Goal: Task Accomplishment & Management: Use online tool/utility

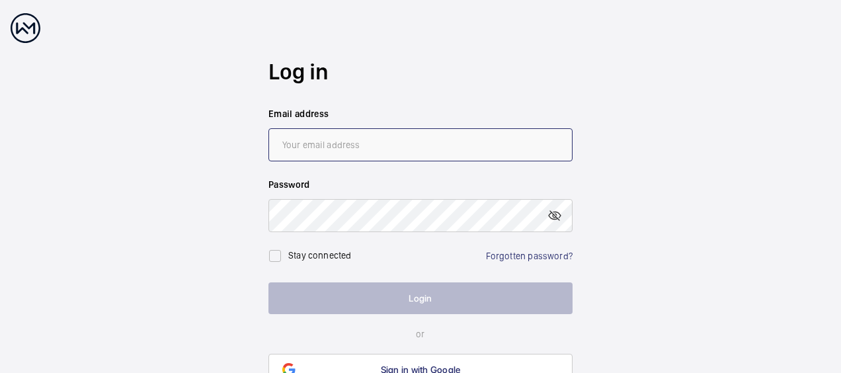
type input "[PERSON_NAME][EMAIL_ADDRESS][DOMAIN_NAME]"
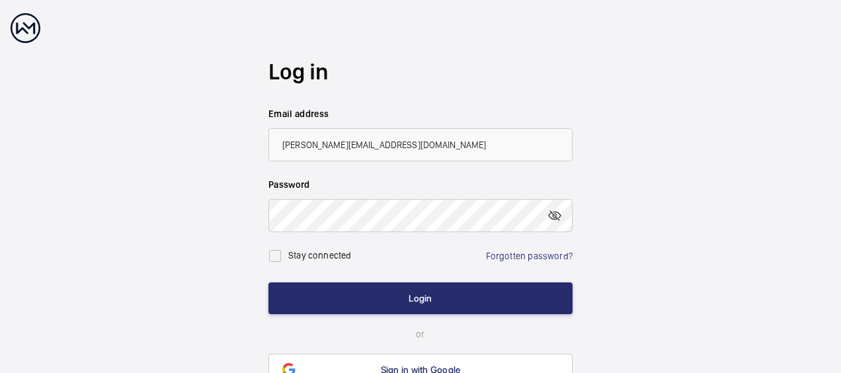
click at [300, 253] on label "Stay connected" at bounding box center [319, 255] width 63 height 11
checkbox input "true"
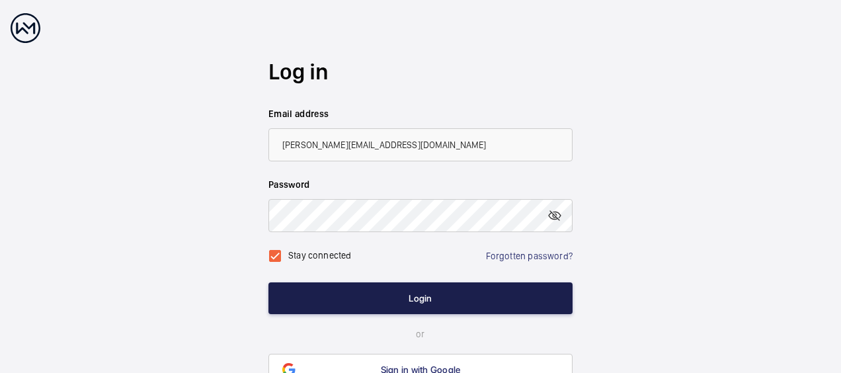
click at [324, 300] on button "Login" at bounding box center [420, 298] width 304 height 32
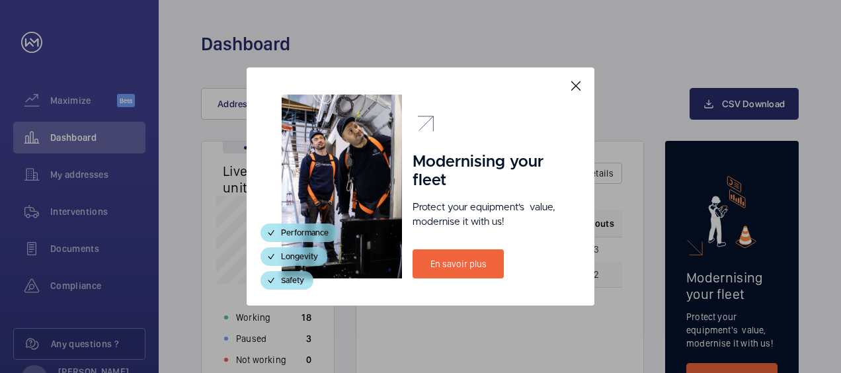
click at [577, 85] on mat-icon at bounding box center [576, 86] width 16 height 16
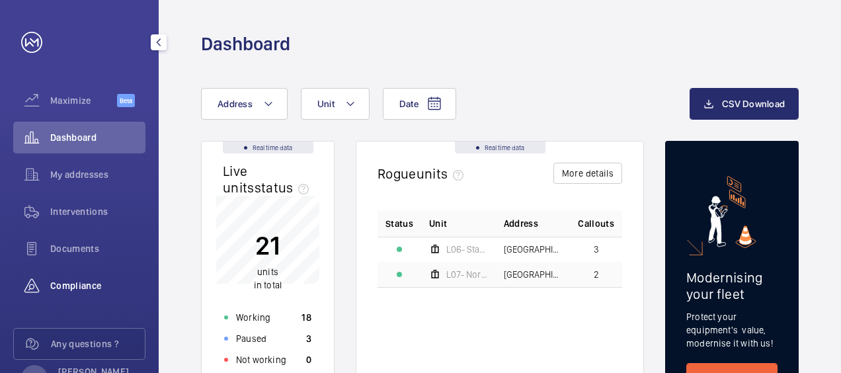
click at [73, 278] on div "Compliance" at bounding box center [79, 286] width 132 height 32
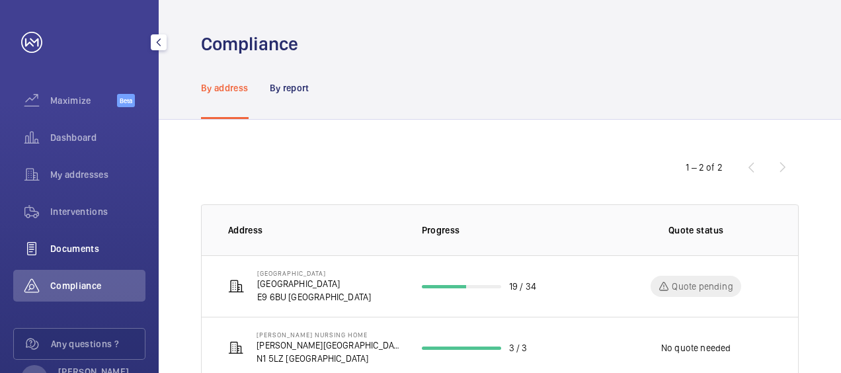
click at [85, 244] on span "Documents" at bounding box center [97, 248] width 95 height 13
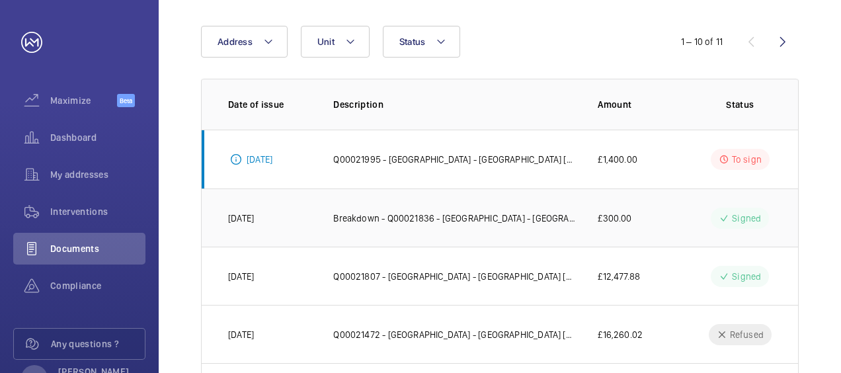
scroll to position [132, 0]
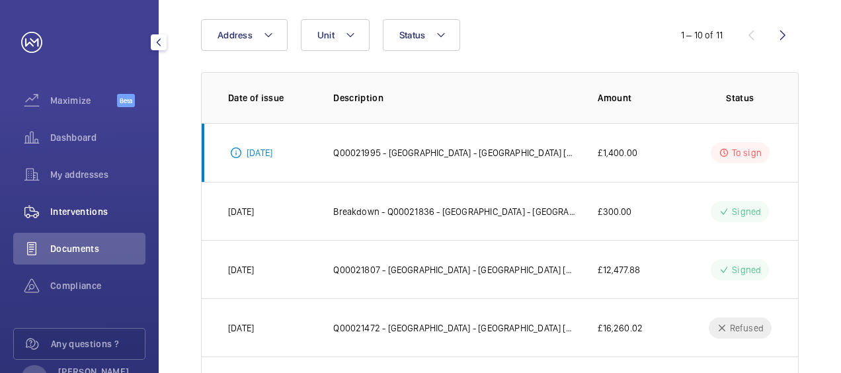
click at [63, 223] on div "Interventions" at bounding box center [79, 212] width 132 height 32
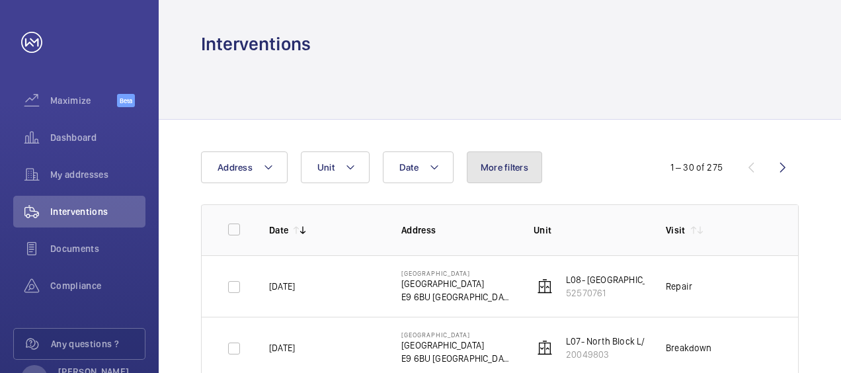
click at [493, 164] on span "More filters" at bounding box center [505, 167] width 48 height 11
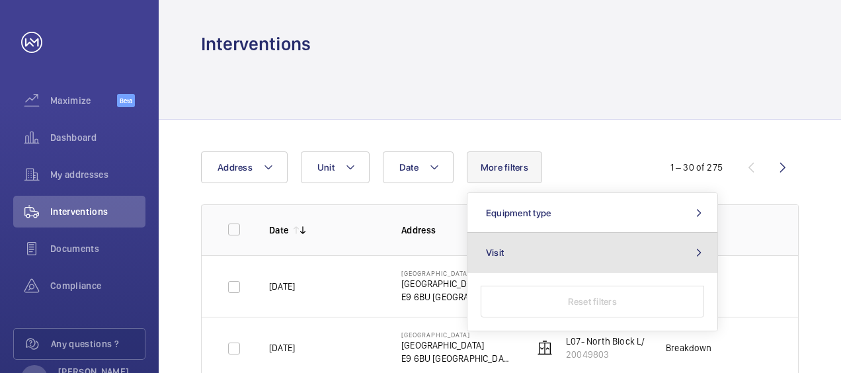
click at [556, 241] on button "Visit" at bounding box center [592, 253] width 250 height 40
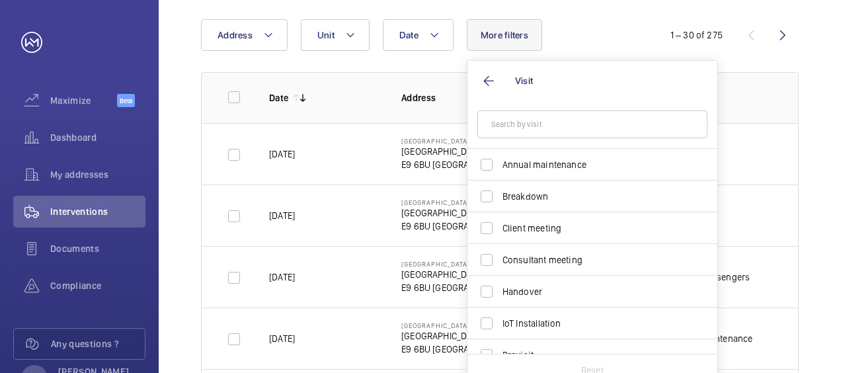
scroll to position [132, 0]
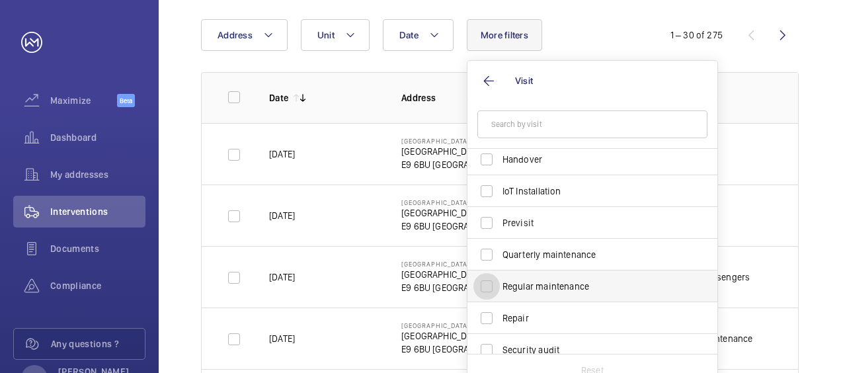
click at [494, 283] on input "Regular maintenance" at bounding box center [486, 286] width 26 height 26
checkbox input "true"
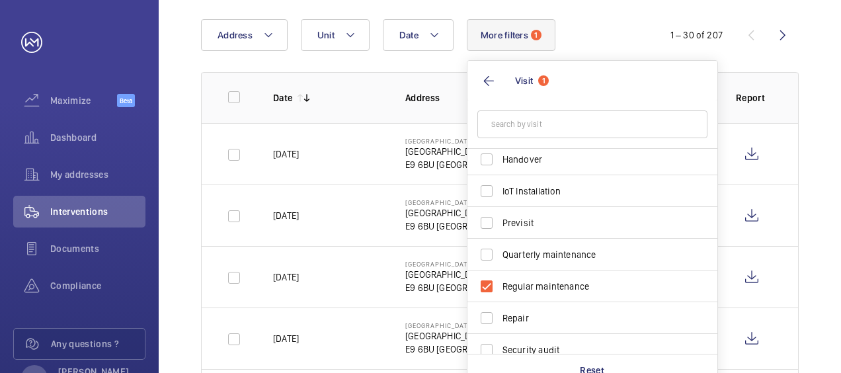
click at [840, 206] on html "Your request has been sent. We will contact you soon. Maximize Beta Dashboard M…" at bounding box center [420, 186] width 841 height 373
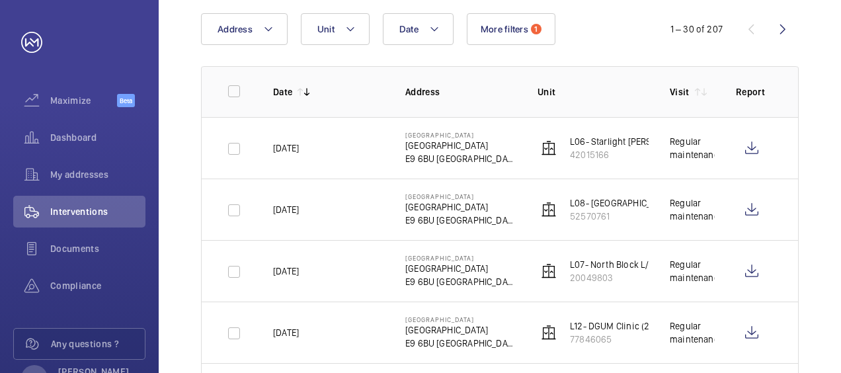
scroll to position [132, 0]
